Goal: Task Accomplishment & Management: Manage account settings

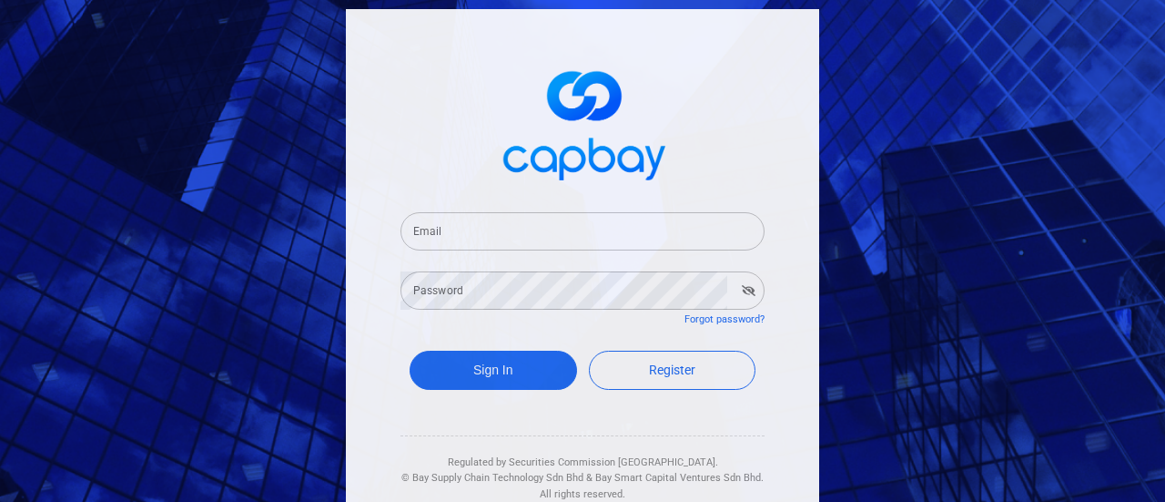
click at [643, 228] on input "Email" at bounding box center [583, 231] width 364 height 38
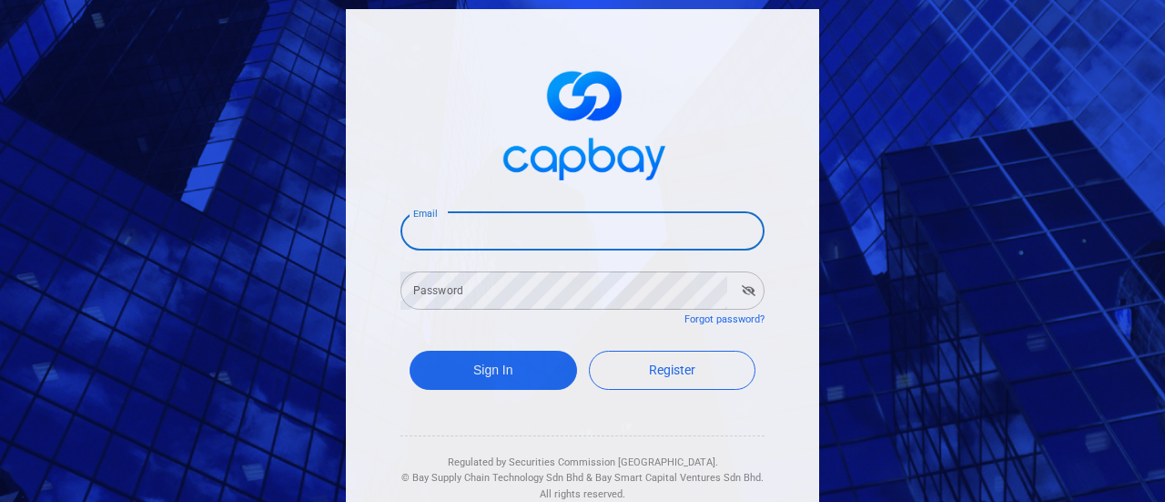
type input "[EMAIL_ADDRESS][DOMAIN_NAME]"
click at [522, 321] on form "Email [EMAIL_ADDRESS][DOMAIN_NAME] Email Password Password Forgot password? Sig…" at bounding box center [583, 303] width 364 height 227
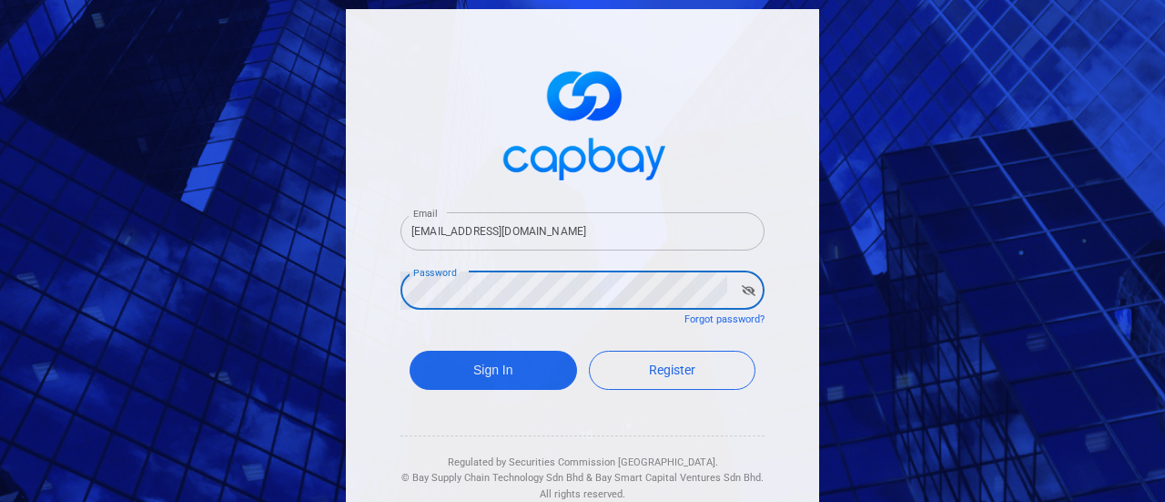
click at [410, 350] on button "Sign In" at bounding box center [493, 369] width 167 height 39
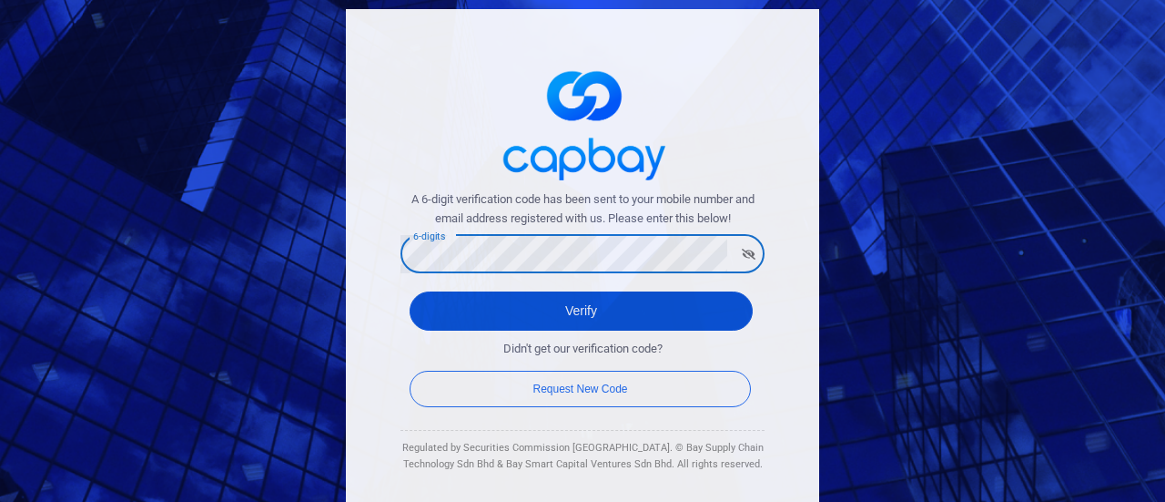
click at [567, 299] on button "Verify" at bounding box center [581, 310] width 343 height 39
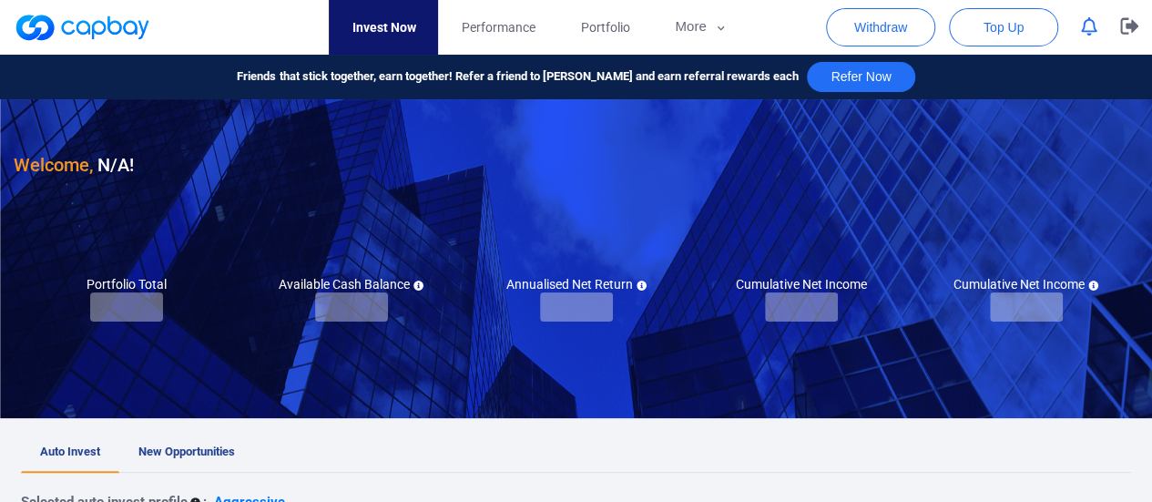
checkbox input "true"
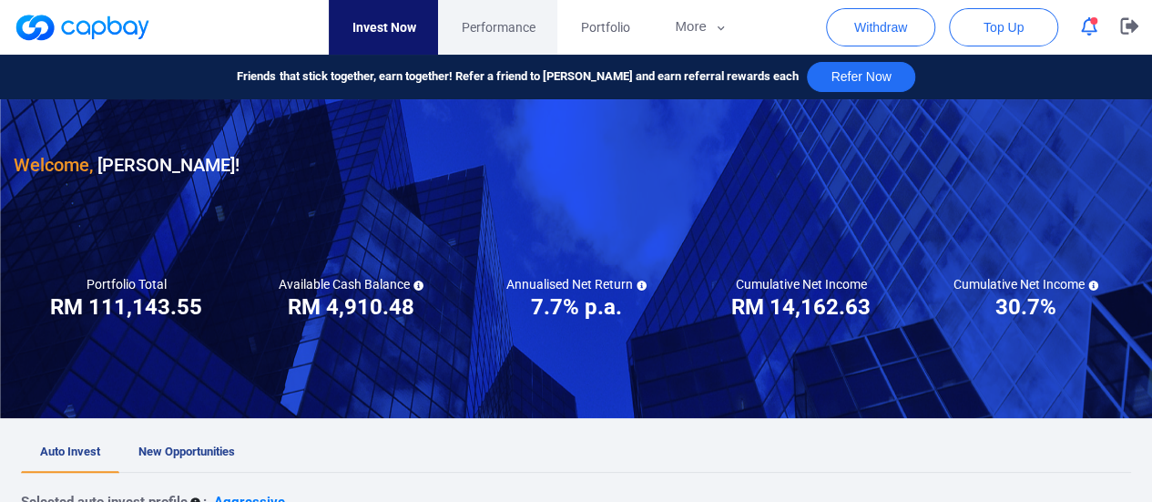
click at [515, 34] on span "Performance" at bounding box center [498, 27] width 74 height 20
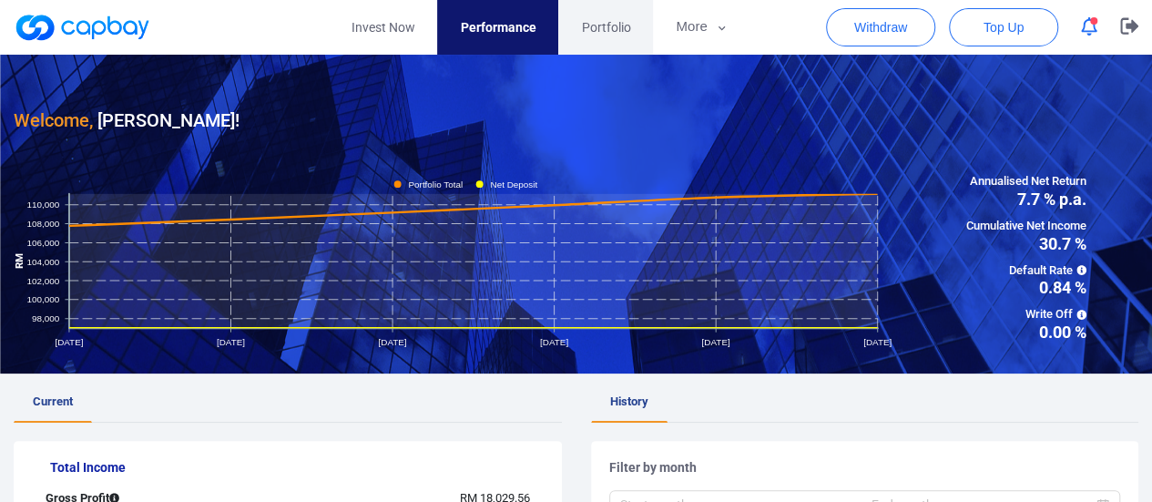
click at [591, 25] on span "Portfolio" at bounding box center [605, 27] width 49 height 20
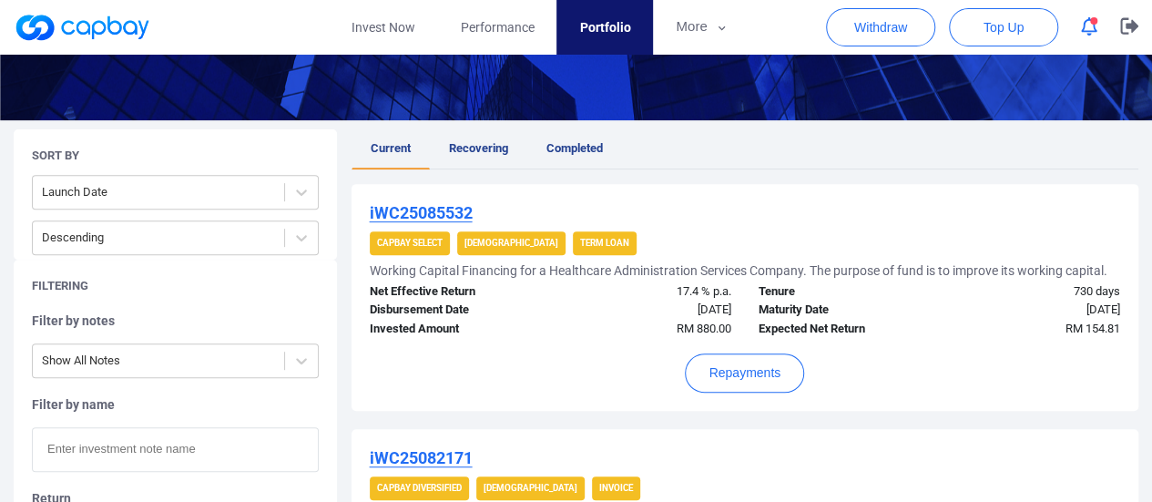
scroll to position [273, 0]
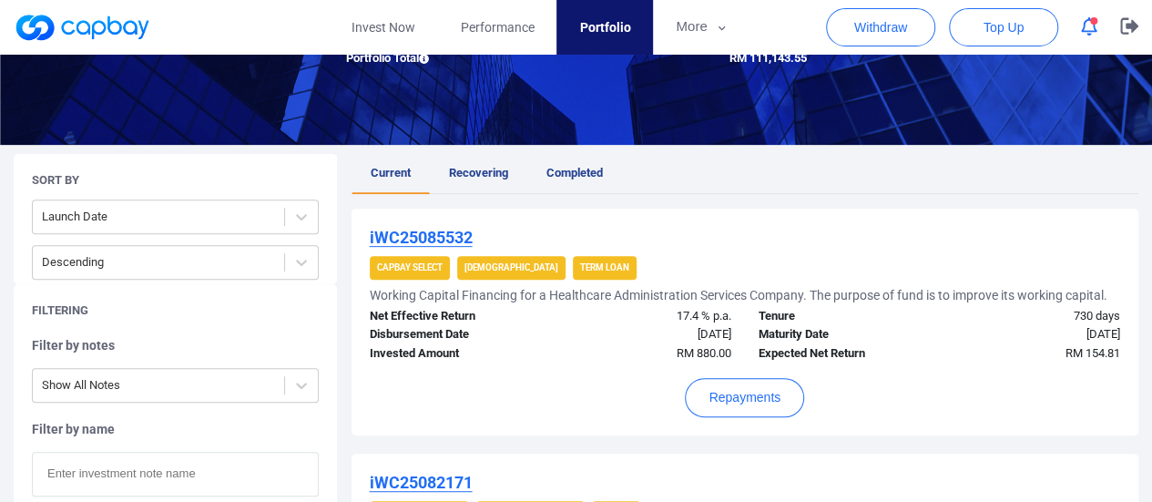
click at [480, 173] on span "Recovering" at bounding box center [478, 173] width 59 height 14
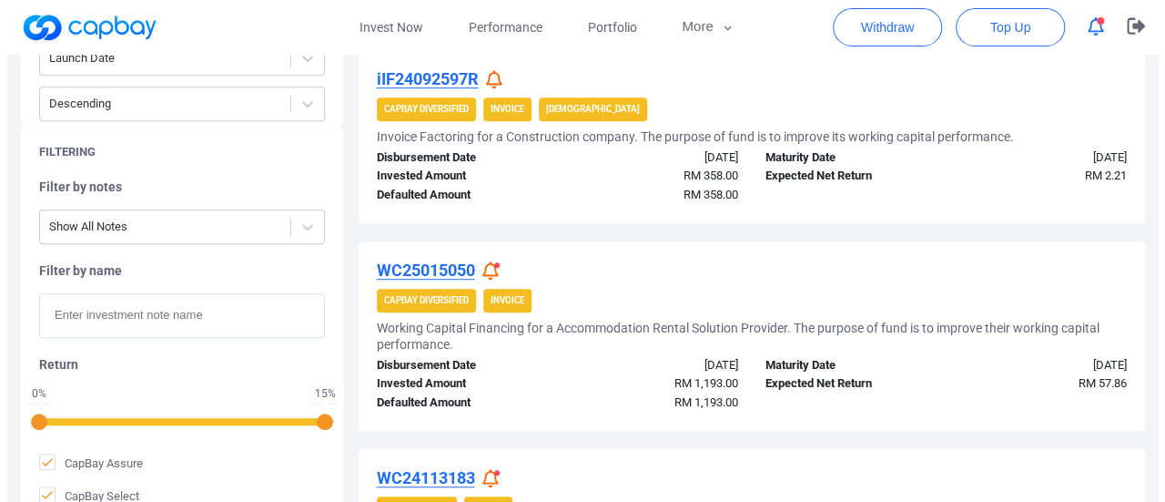
scroll to position [448, 0]
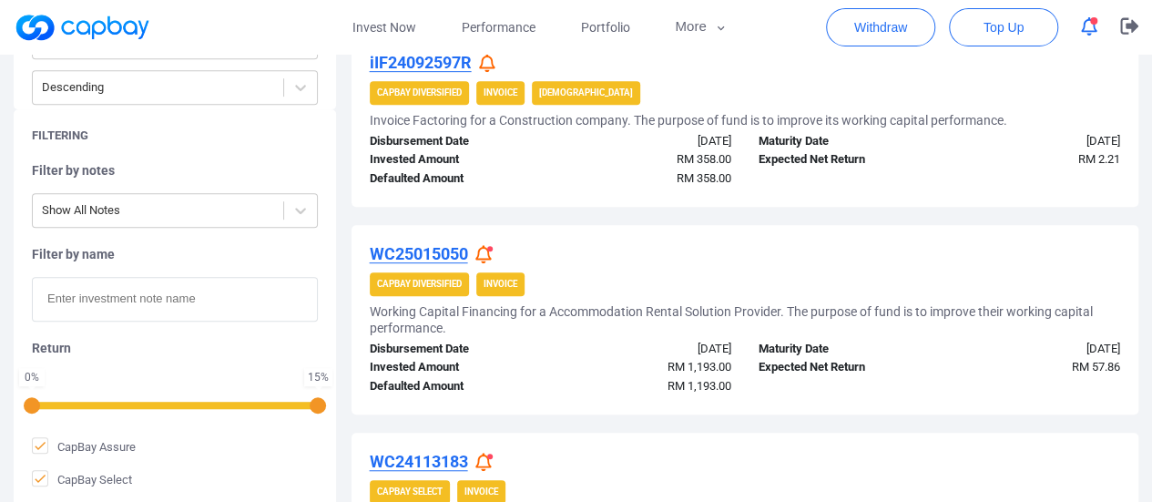
click at [489, 256] on icon at bounding box center [483, 254] width 16 height 19
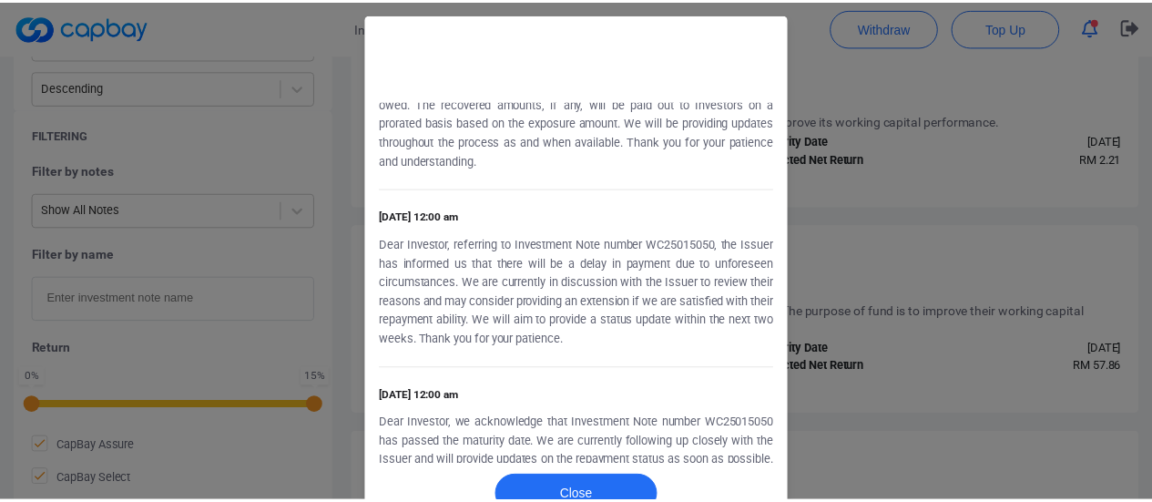
scroll to position [115, 0]
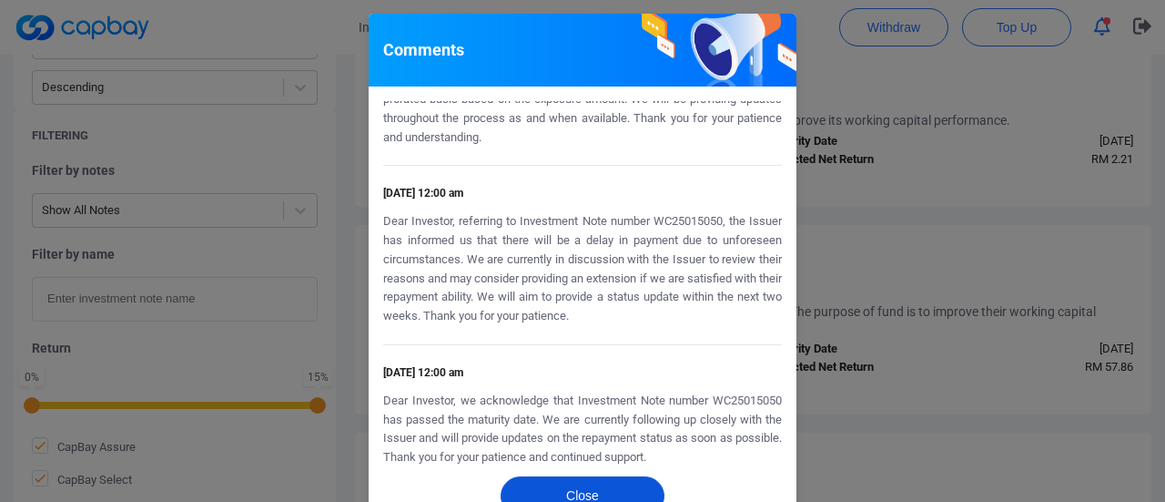
click at [526, 492] on button "Close" at bounding box center [583, 495] width 164 height 39
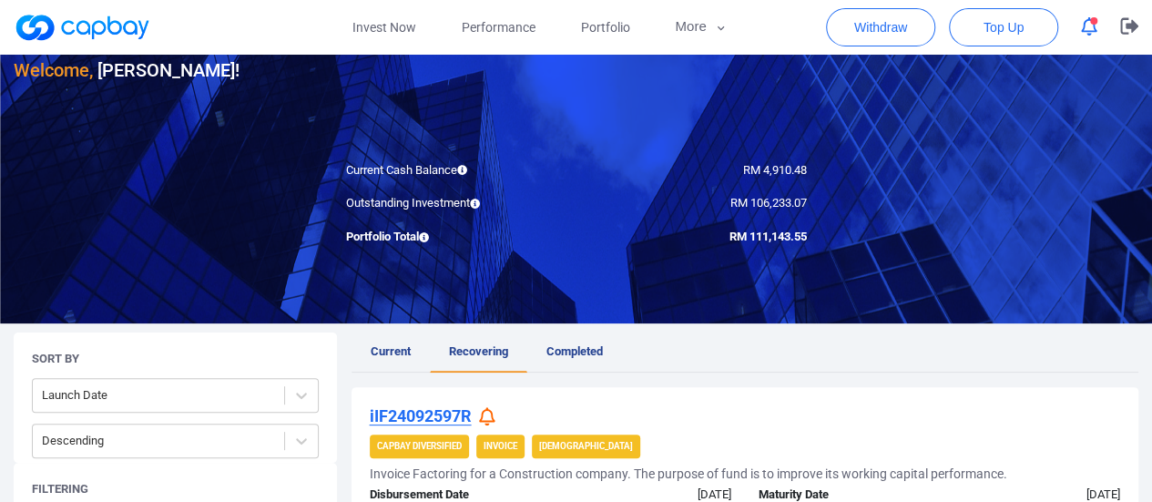
scroll to position [0, 0]
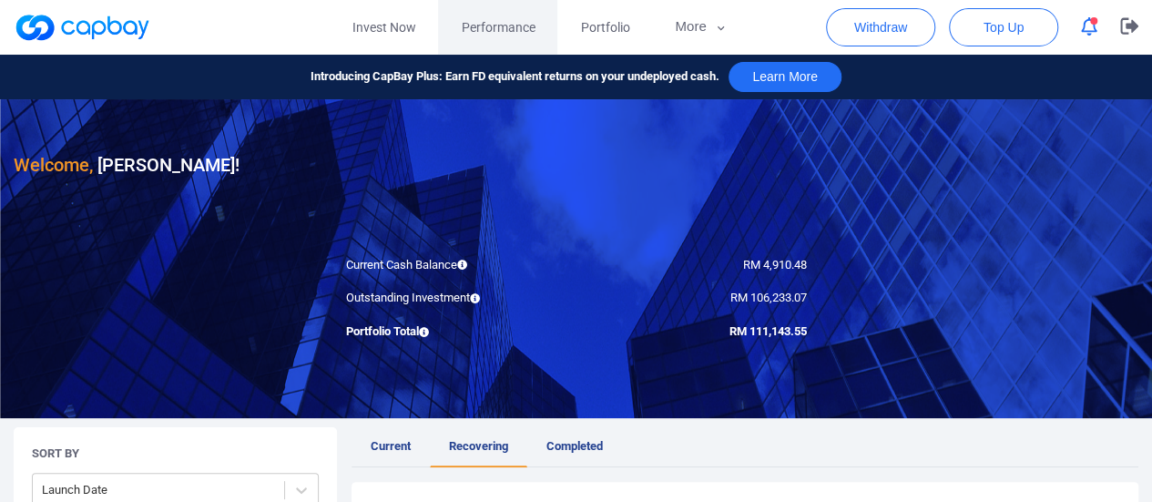
click at [511, 37] on link "Performance" at bounding box center [497, 27] width 119 height 55
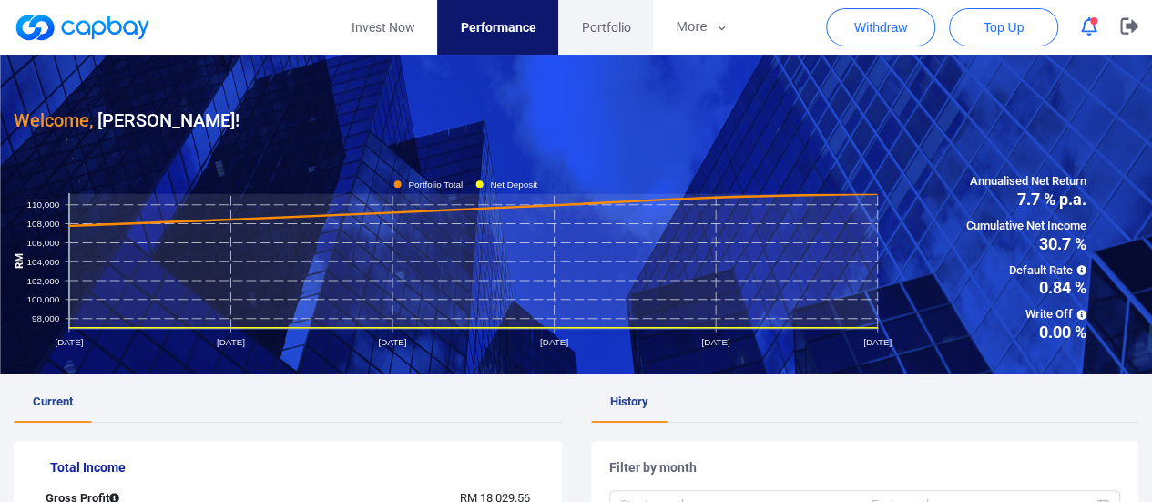
click at [581, 22] on span "Portfolio" at bounding box center [605, 27] width 49 height 20
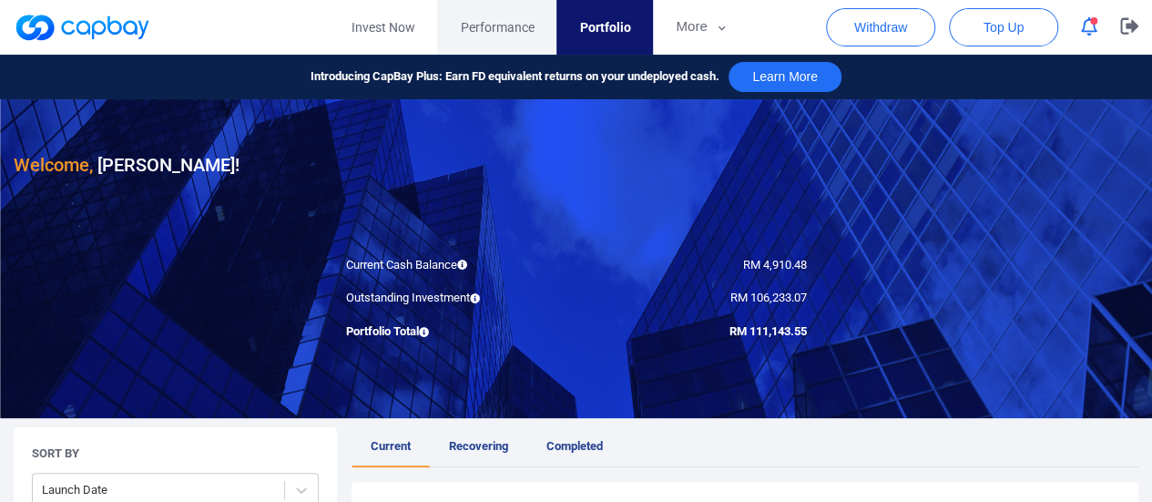
click at [534, 29] on link "Performance" at bounding box center [496, 27] width 119 height 55
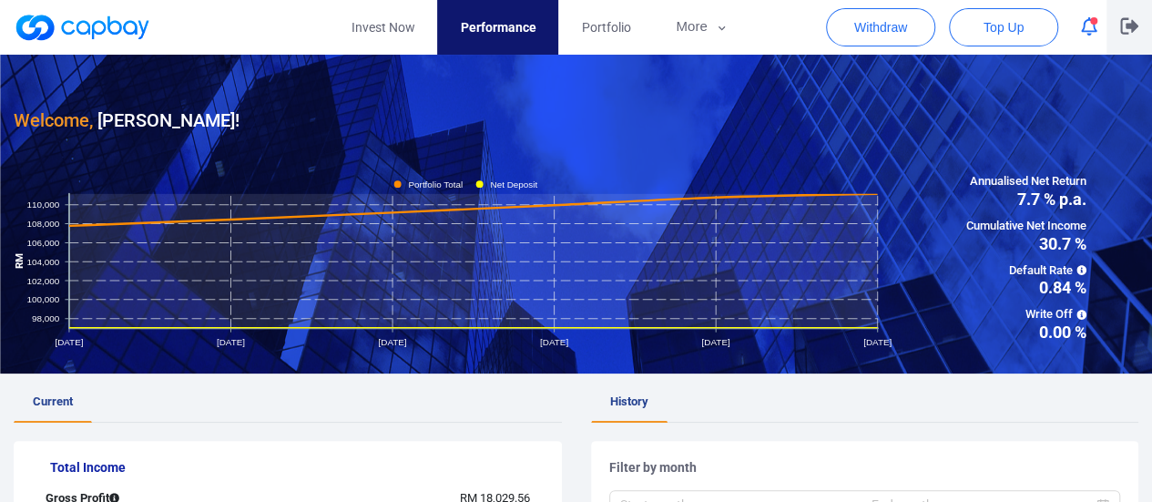
click at [1131, 28] on icon "button" at bounding box center [1129, 26] width 18 height 16
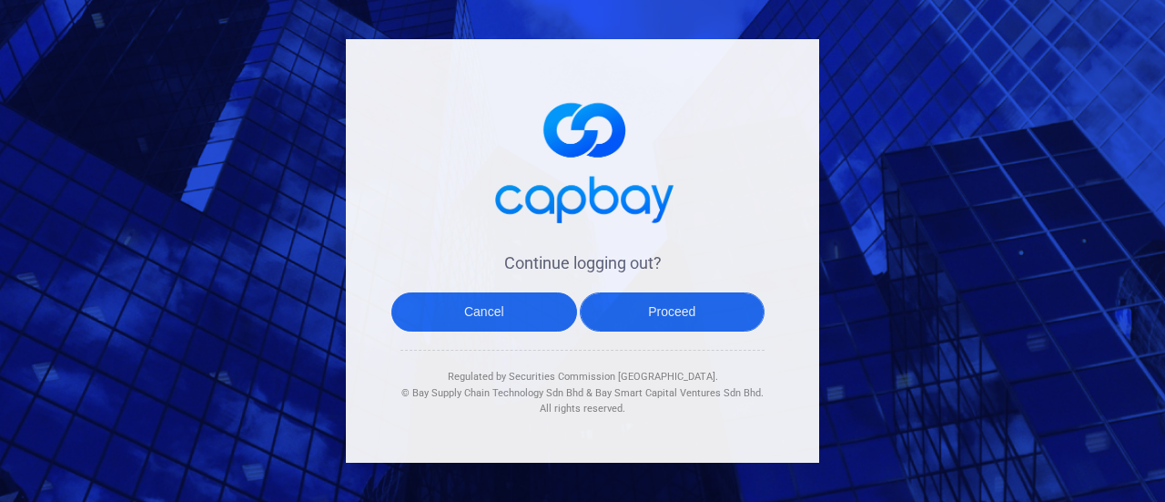
click at [745, 321] on button "Proceed" at bounding box center [673, 311] width 186 height 39
